Goal: Task Accomplishment & Management: Complete application form

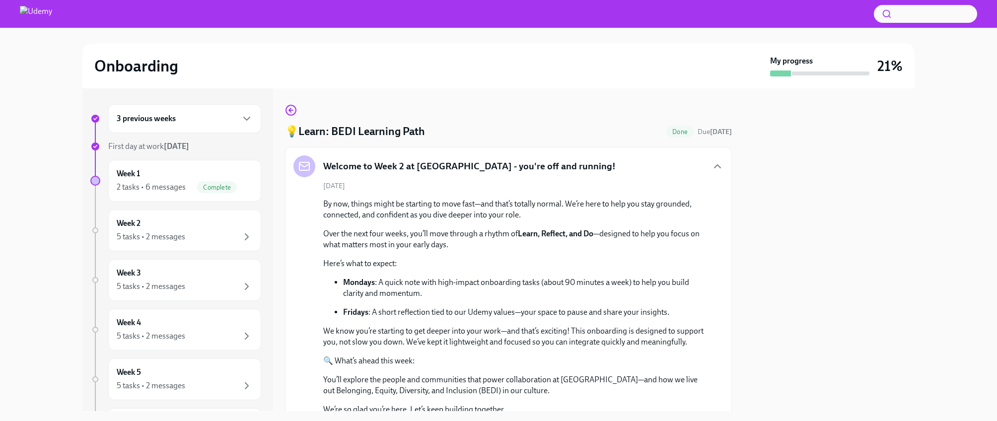
scroll to position [280, 0]
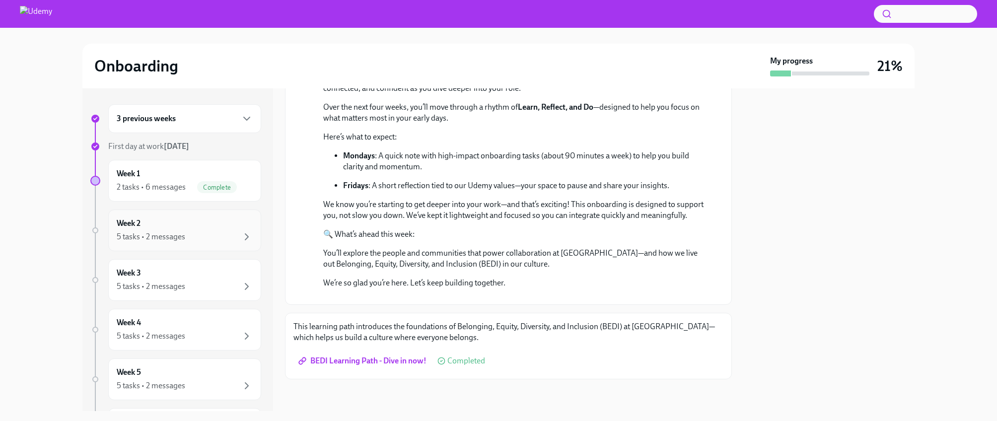
click at [192, 231] on div "5 tasks • 2 messages" at bounding box center [185, 237] width 136 height 12
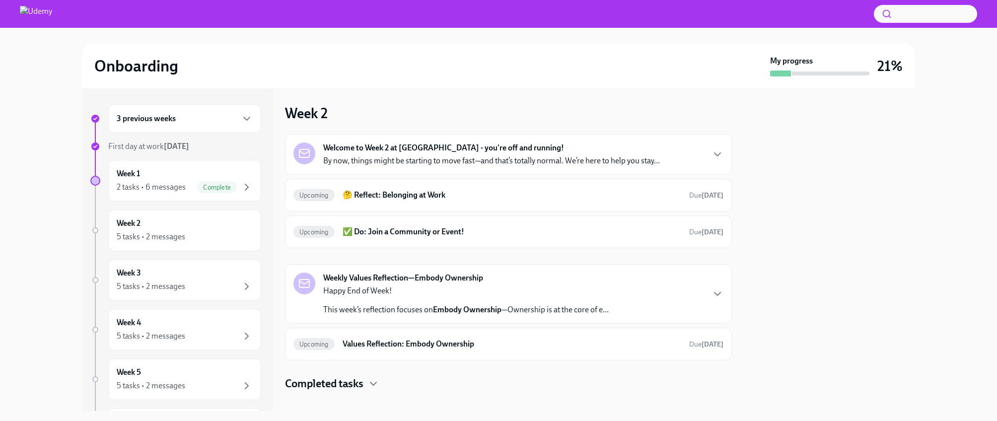
click at [411, 162] on p "By now, things might be starting to move fast—and that’s totally normal. We’re …" at bounding box center [491, 160] width 337 height 11
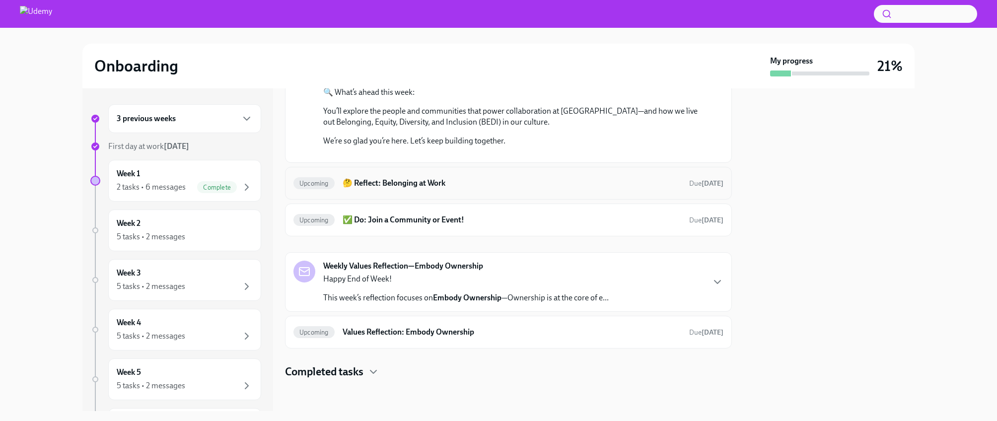
scroll to position [409, 0]
click at [402, 184] on h6 "🤔 Reflect: Belonging at Work" at bounding box center [512, 183] width 339 height 11
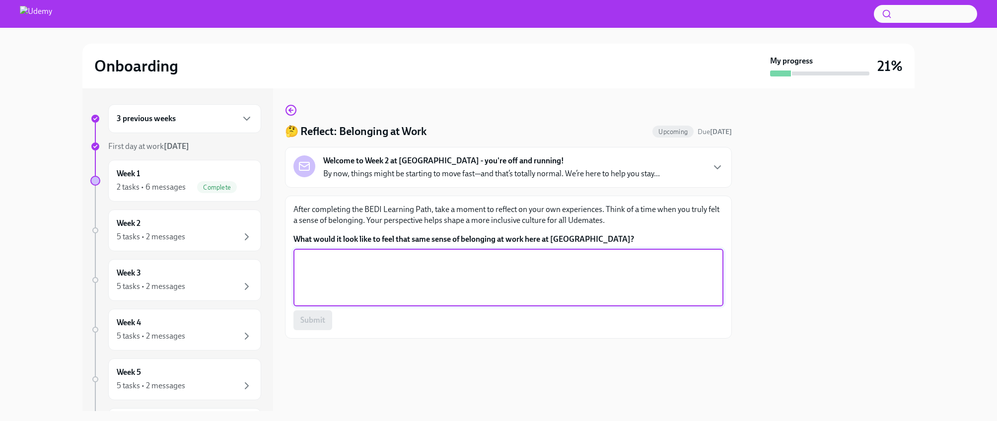
click at [339, 262] on textarea "What would it look like to feel that same sense of belonging at work here at [G…" at bounding box center [508, 278] width 418 height 48
type textarea "T"
click at [521, 261] on textarea "A work place that I don't feel the need to hide parts of my identity, backgroun…" at bounding box center [508, 278] width 418 height 48
click at [601, 258] on textarea "A work place that I don't feel the need to hide parts of my identity and backgr…" at bounding box center [508, 278] width 418 height 48
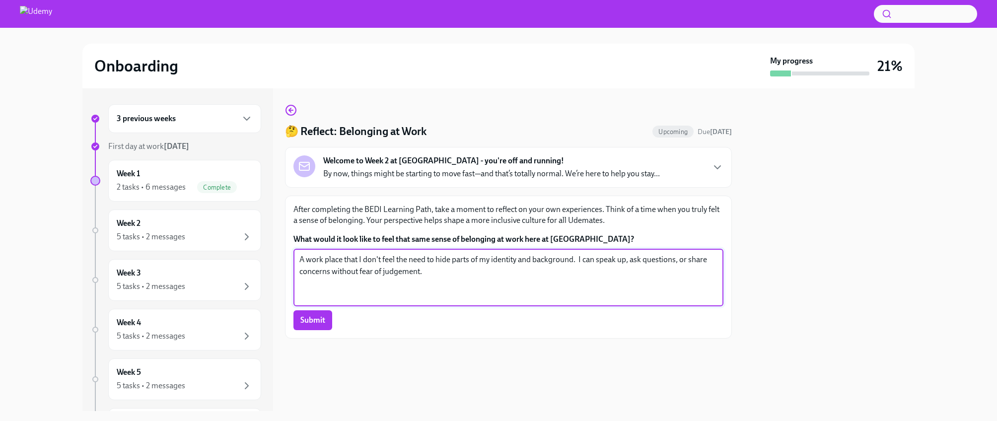
click at [580, 259] on textarea "A work place that I don't feel the need to hide parts of my identity and backgr…" at bounding box center [508, 278] width 418 height 48
type textarea "A work place that I don't feel the need to hide parts of my identity and backgr…"
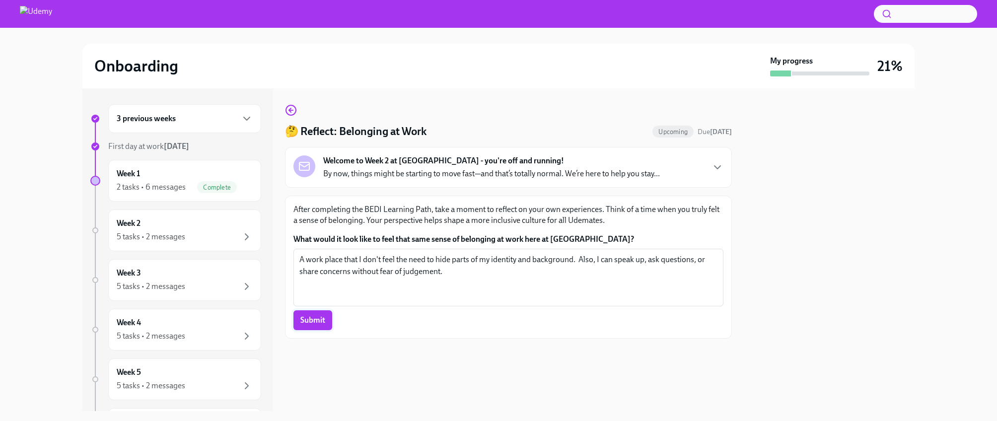
click at [312, 324] on span "Submit" at bounding box center [312, 320] width 25 height 10
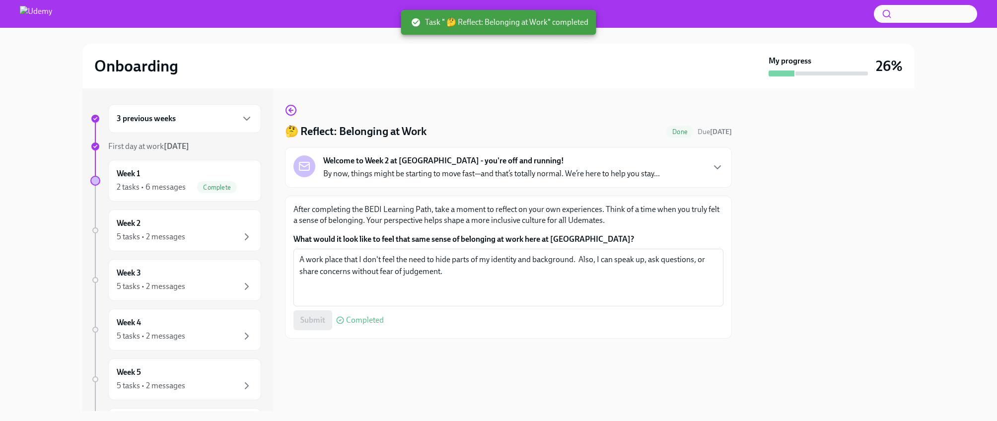
click at [416, 175] on p "By now, things might be starting to move fast—and that’s totally normal. We’re …" at bounding box center [491, 173] width 337 height 11
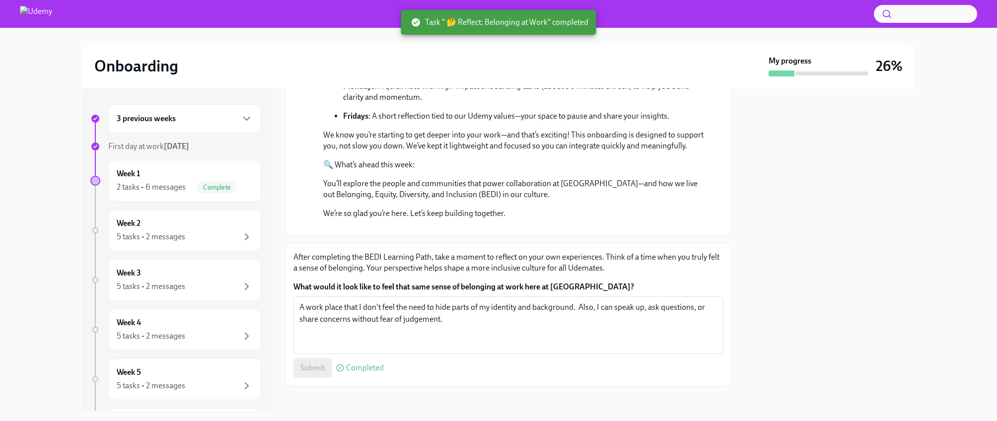
scroll to position [356, 0]
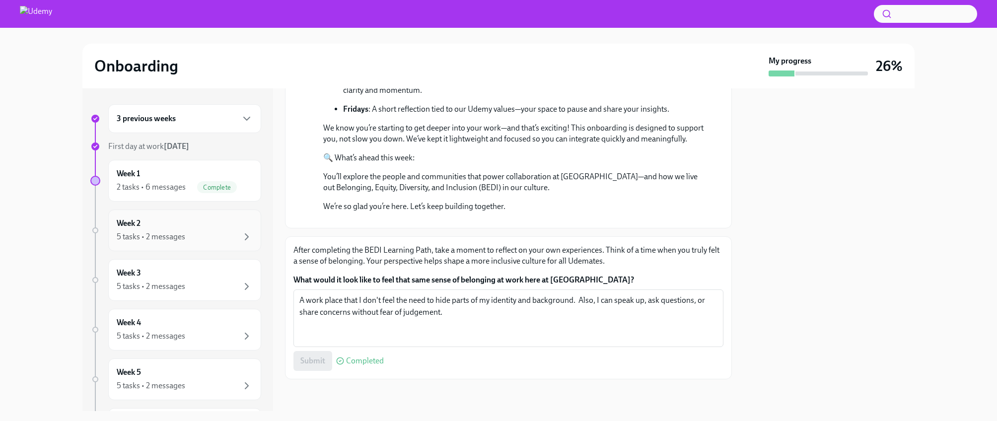
click at [160, 227] on div "Week 2 5 tasks • 2 messages" at bounding box center [185, 230] width 136 height 25
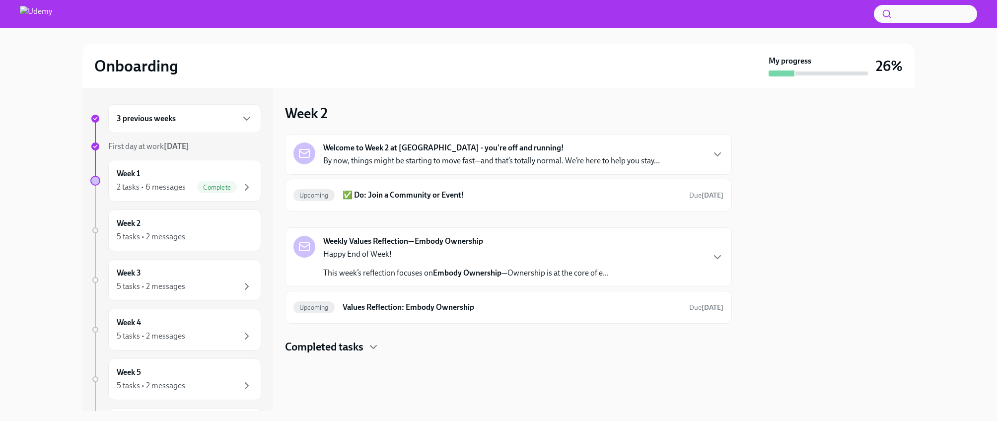
click at [434, 164] on p "By now, things might be starting to move fast—and that’s totally normal. We’re …" at bounding box center [491, 160] width 337 height 11
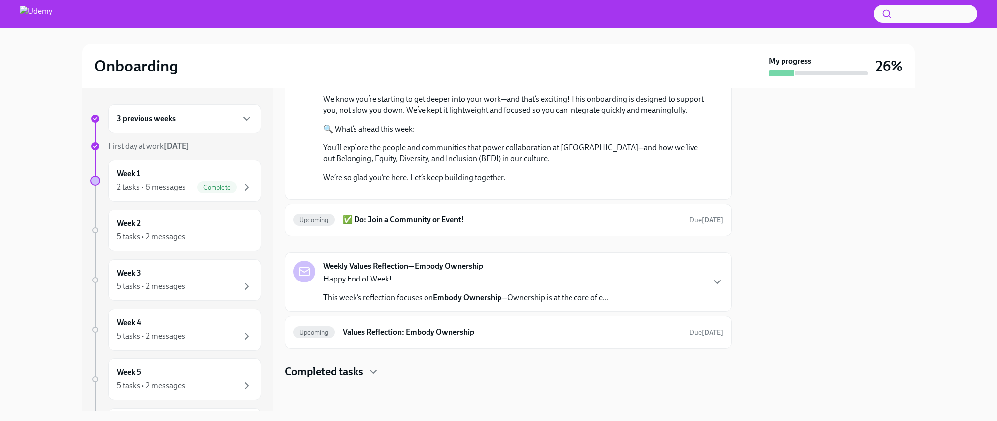
scroll to position [372, 0]
click at [394, 283] on p "Happy End of Week!" at bounding box center [466, 279] width 286 height 11
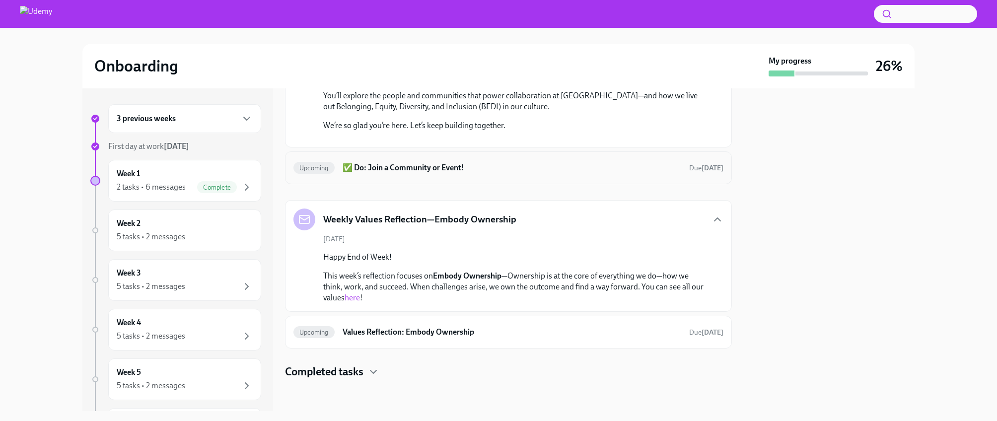
click at [400, 173] on h6 "✅ Do: Join a Community or Event!" at bounding box center [512, 167] width 339 height 11
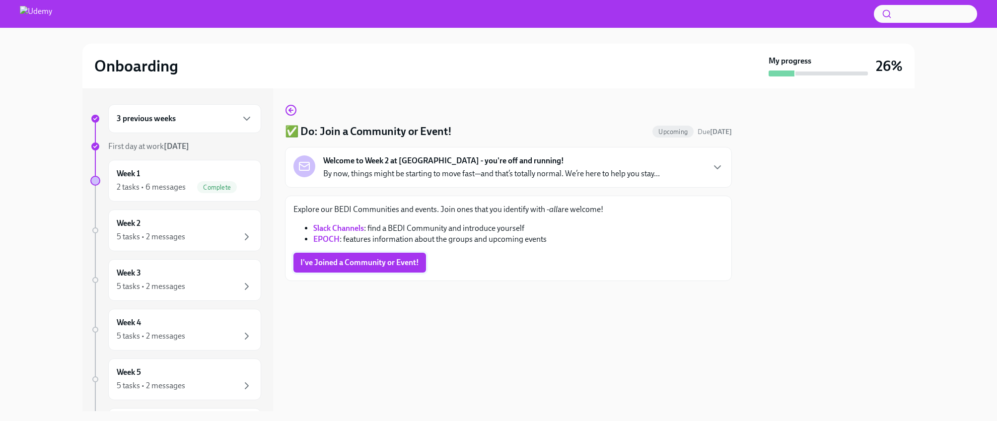
click at [389, 261] on span "I've Joined a Community or Event!" at bounding box center [359, 263] width 119 height 10
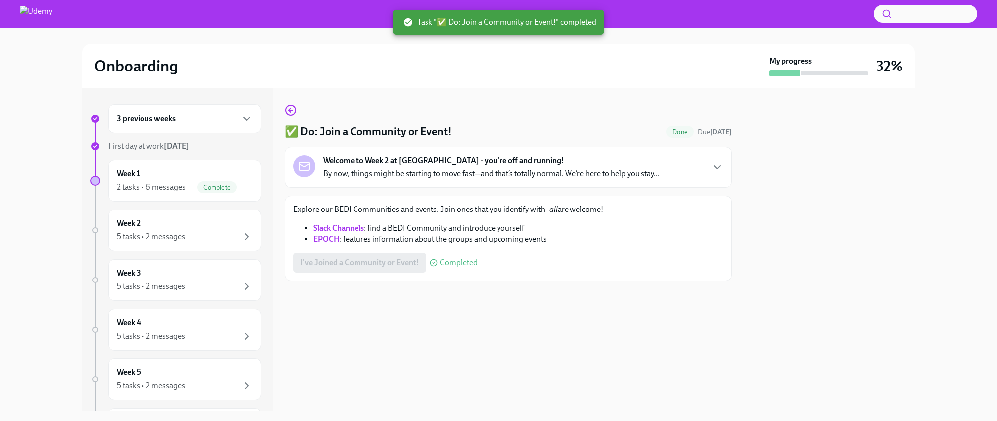
click at [346, 229] on link "Slack Channels" at bounding box center [338, 228] width 51 height 9
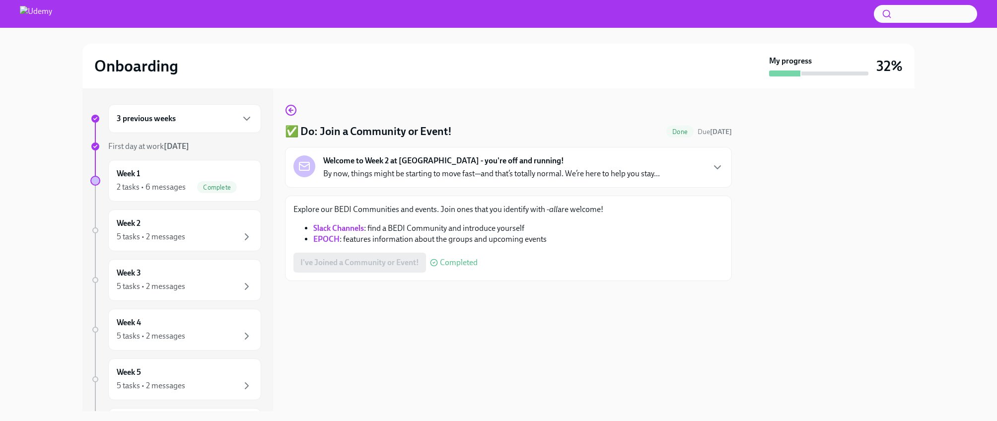
click at [320, 238] on link "EPOCH" at bounding box center [326, 238] width 26 height 9
click at [164, 230] on div "Week 2 5 tasks • 2 messages" at bounding box center [185, 230] width 136 height 25
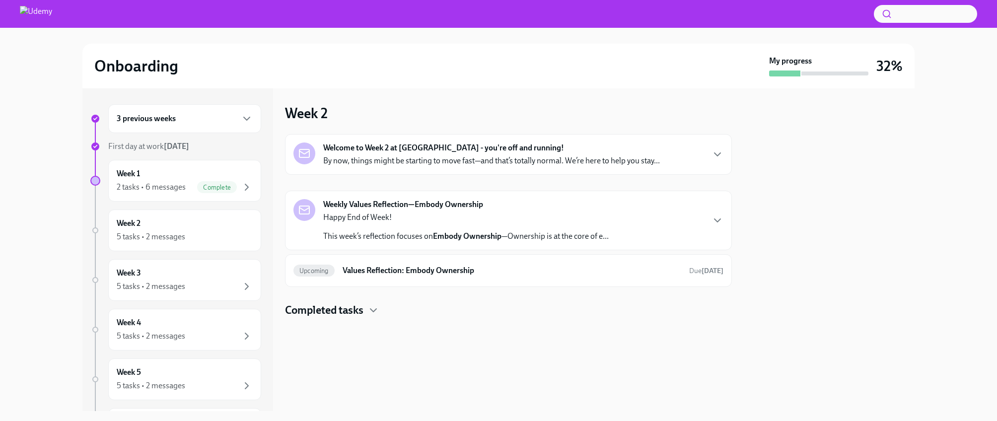
click at [381, 224] on div "Happy End of Week! This week’s reflection focuses on Embody Ownership —Ownershi…" at bounding box center [466, 227] width 286 height 30
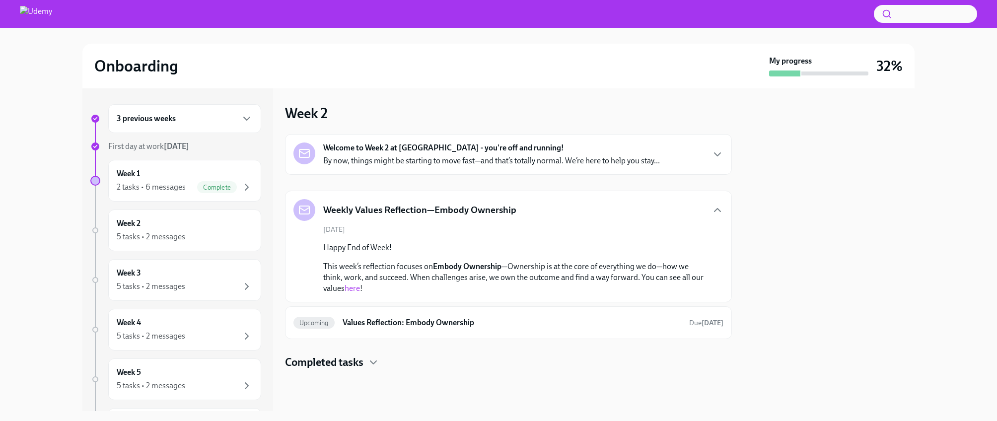
click at [423, 158] on p "By now, things might be starting to move fast—and that’s totally normal. We’re …" at bounding box center [491, 160] width 337 height 11
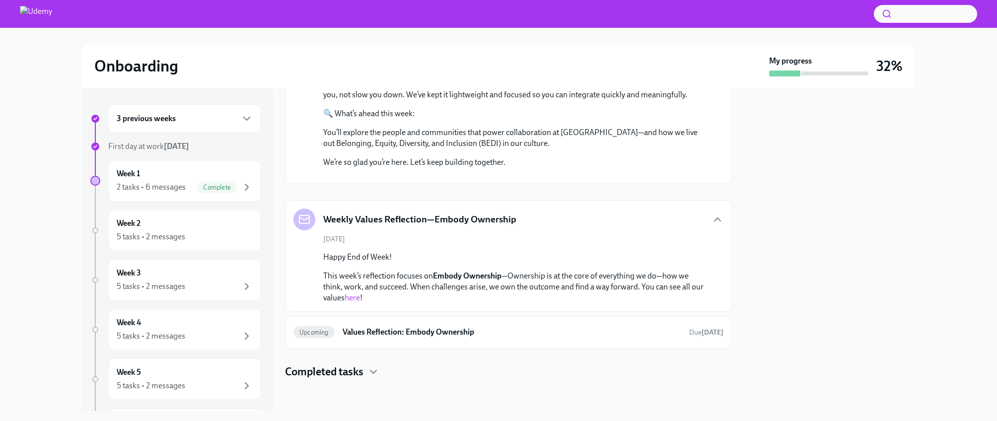
scroll to position [387, 0]
click at [352, 297] on link "here" at bounding box center [352, 297] width 15 height 9
click at [327, 372] on h4 "Completed tasks" at bounding box center [324, 372] width 78 height 15
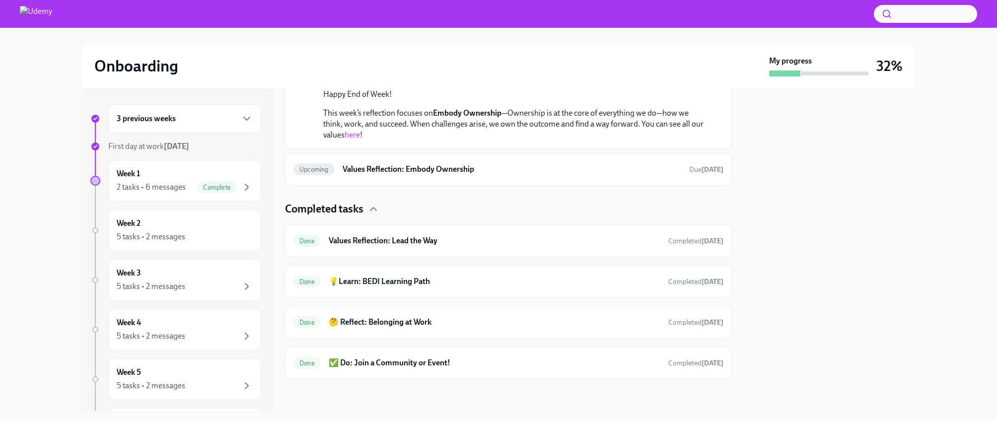
scroll to position [458, 0]
click at [419, 175] on h6 "Values Reflection: Embody Ownership" at bounding box center [512, 169] width 339 height 11
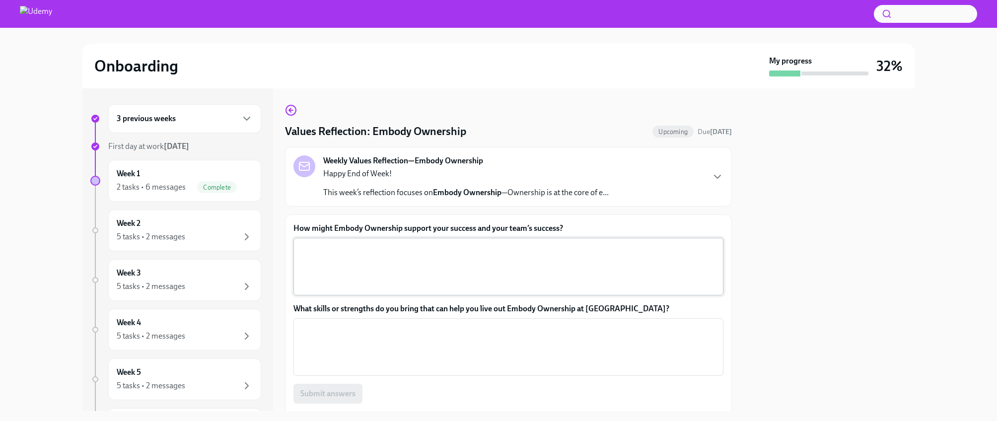
click at [397, 266] on textarea "How might Embody Ownership support your success and your team’s success?" at bounding box center [508, 267] width 418 height 48
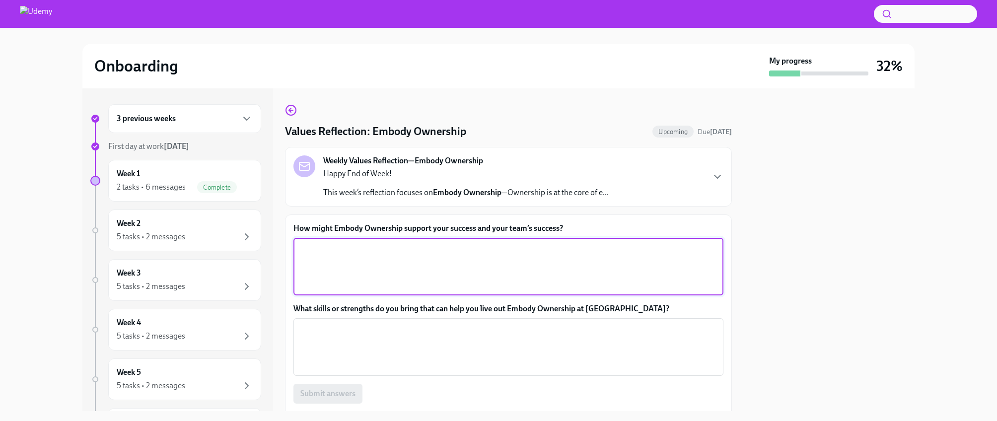
click at [673, 178] on div "Weekly Values Reflection—Embody Ownership Happy End of Week! This week’s reflec…" at bounding box center [509, 176] width 430 height 43
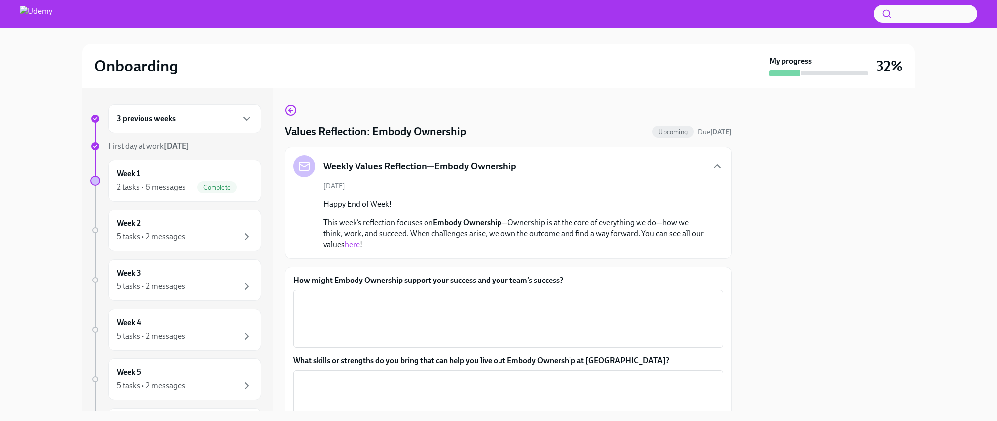
click at [357, 245] on link "here" at bounding box center [352, 244] width 15 height 9
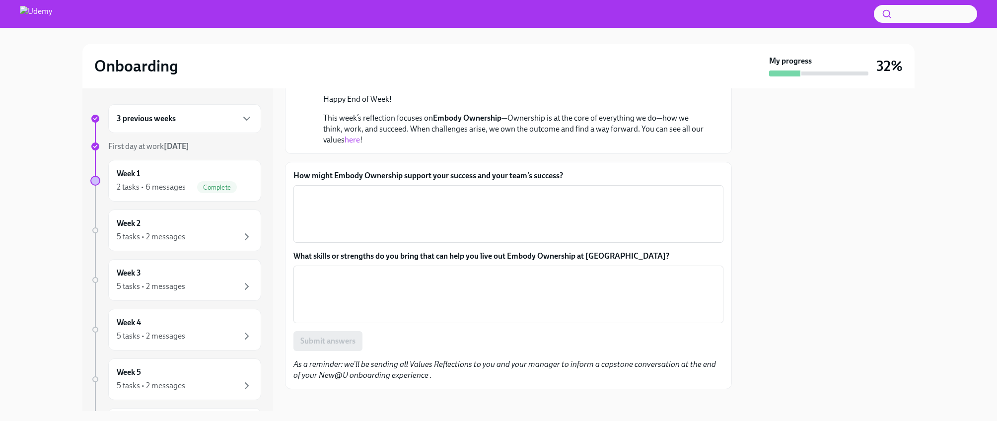
scroll to position [115, 0]
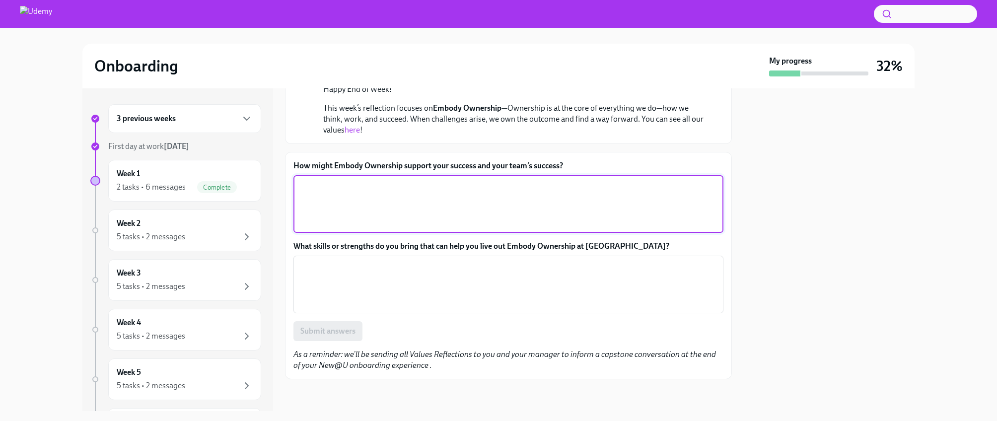
click at [411, 200] on textarea "How might Embody Ownership support your success and your team’s success?" at bounding box center [508, 204] width 418 height 48
type textarea "z"
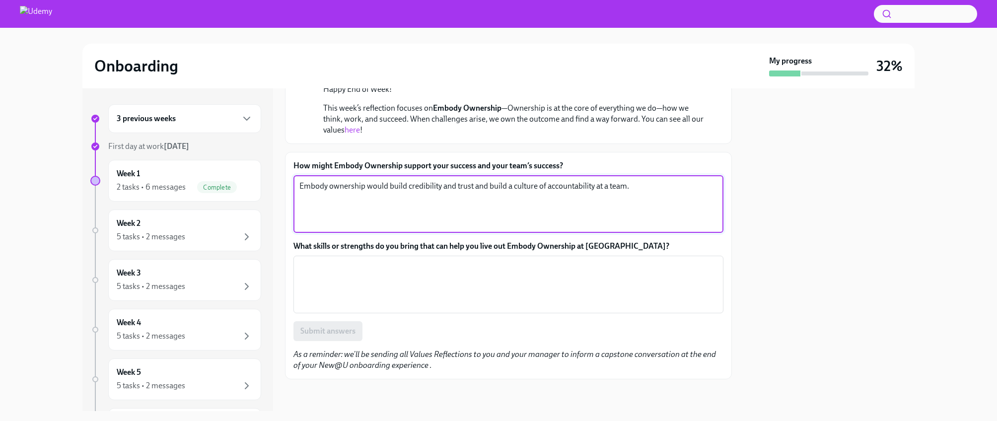
click at [474, 187] on textarea "Embody ownership would build credibility and trust and build a culture of accou…" at bounding box center [508, 204] width 418 height 48
drag, startPoint x: 692, startPoint y: 187, endPoint x: 393, endPoint y: 176, distance: 299.7
click at [393, 176] on div "Embody ownership would build credibility and trust at a personal level and buil…" at bounding box center [509, 204] width 430 height 58
click at [490, 184] on textarea "Embody ownership would build credibility and trust at a personal level and buil…" at bounding box center [508, 204] width 418 height 48
click at [484, 186] on textarea "Embody ownership would build credibility and trust at a personal level and buil…" at bounding box center [508, 204] width 418 height 48
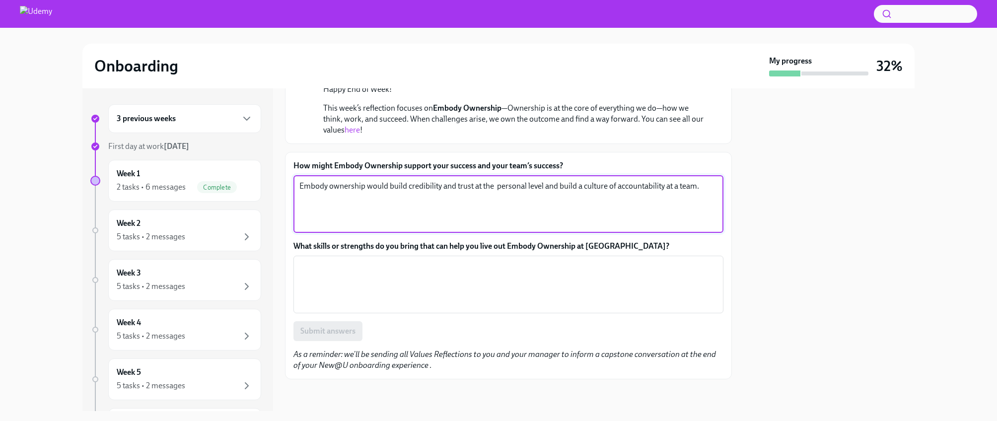
click at [678, 185] on textarea "Embody ownership would build credibility and trust at the personal level and bu…" at bounding box center [508, 204] width 418 height 48
type textarea "Embody ownership would build credibility and trust at the personal level and bu…"
click at [484, 287] on textarea "What skills or strengths do you bring that can help you live out Embody Ownersh…" at bounding box center [508, 285] width 418 height 48
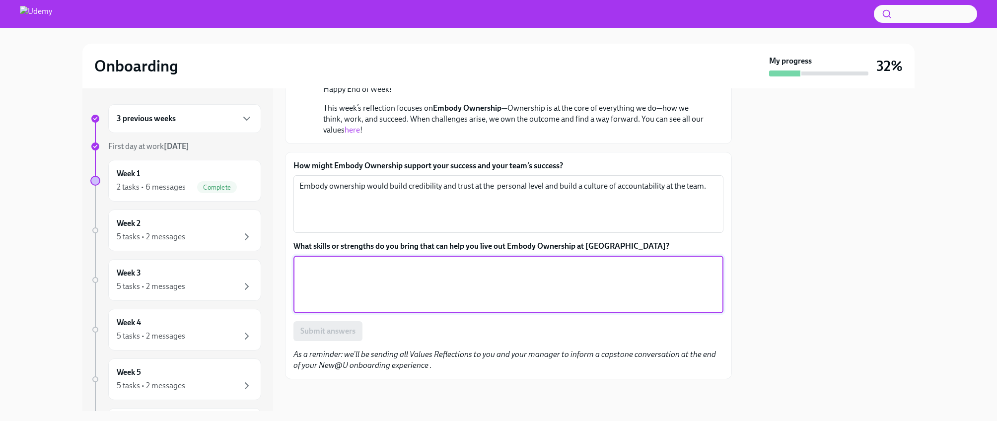
type textarea "I"
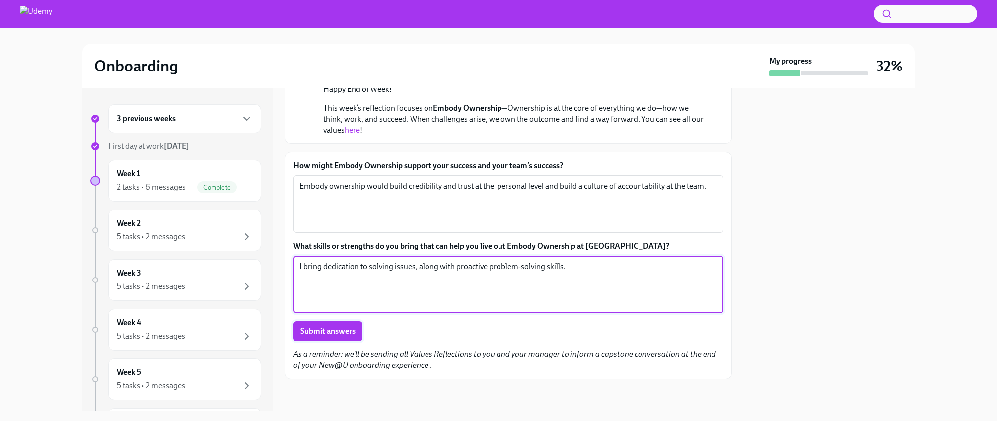
type textarea "I bring dedication to solving issues, along with proactive problem-solving skil…"
click at [309, 333] on span "Submit answers" at bounding box center [327, 331] width 55 height 10
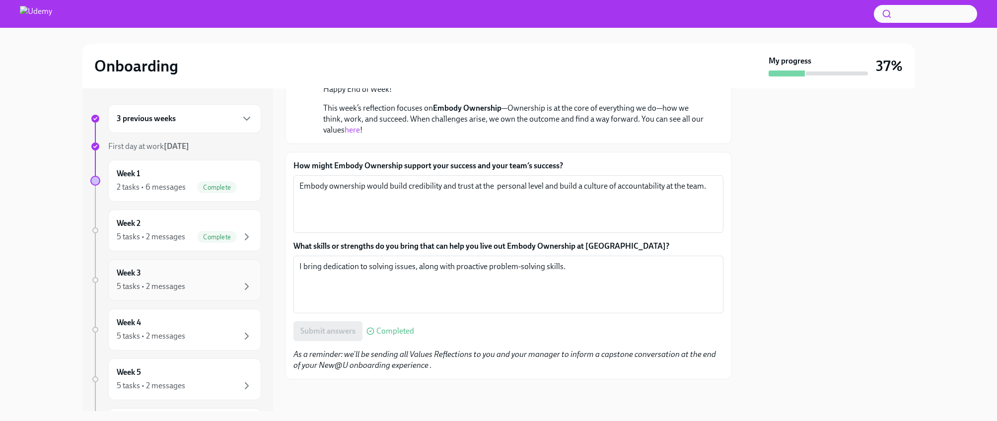
click at [177, 288] on div "5 tasks • 2 messages" at bounding box center [151, 286] width 69 height 11
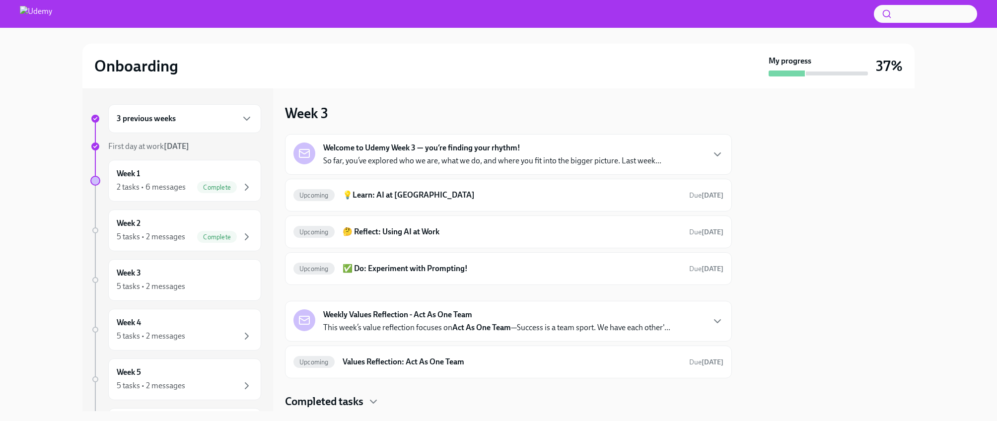
click at [424, 149] on strong "Welcome to Udemy Week 3 — you’re finding your rhythm!" at bounding box center [421, 148] width 197 height 11
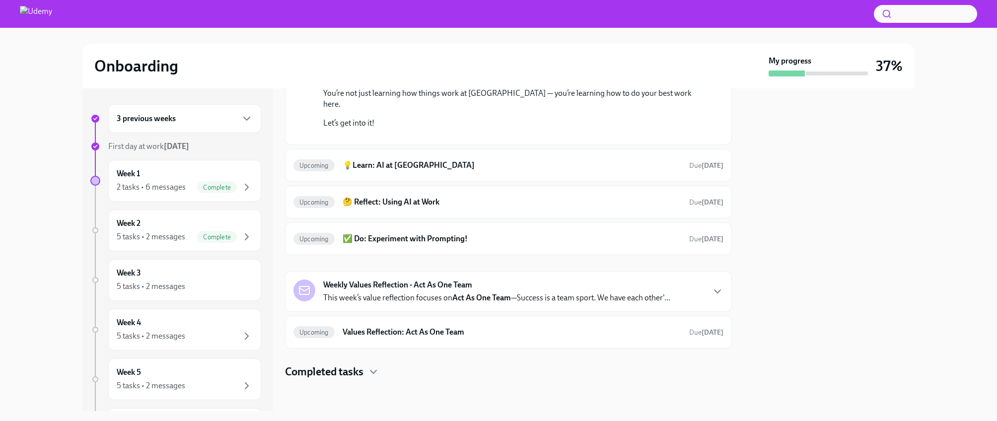
scroll to position [223, 0]
click at [431, 171] on h6 "💡Learn: AI at [GEOGRAPHIC_DATA]" at bounding box center [512, 165] width 339 height 11
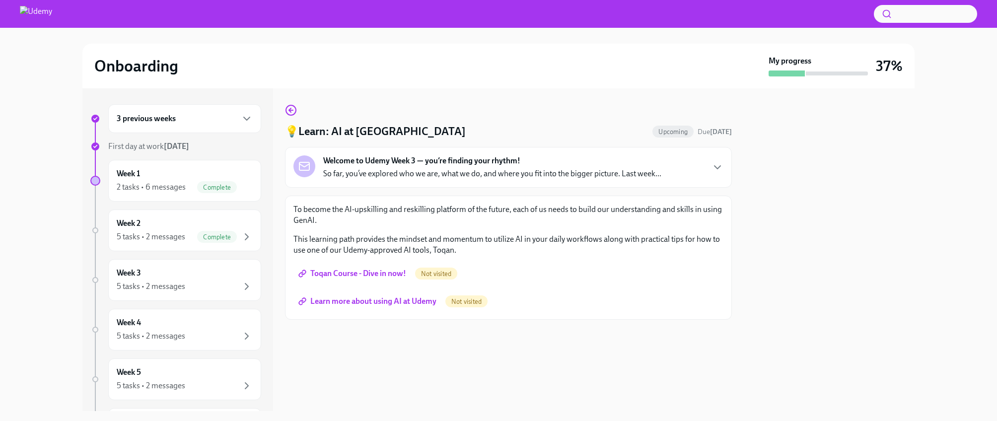
click at [381, 272] on span "Toqan Course - Dive in now!" at bounding box center [353, 274] width 106 height 10
